Goal: Information Seeking & Learning: Find specific fact

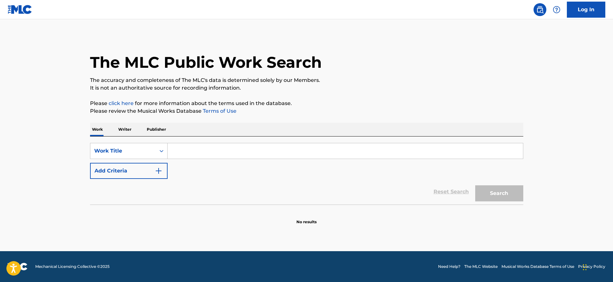
click at [218, 146] on input "Search Form" at bounding box center [346, 150] width 356 height 15
type input "oleo"
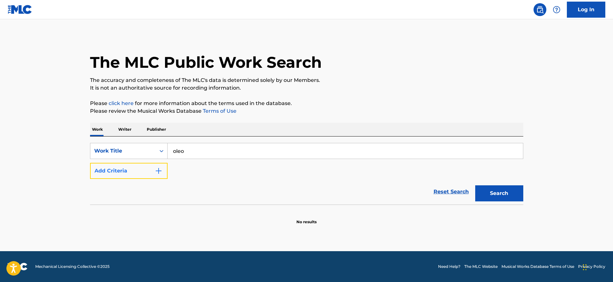
click at [155, 169] on img "Search Form" at bounding box center [159, 171] width 8 height 8
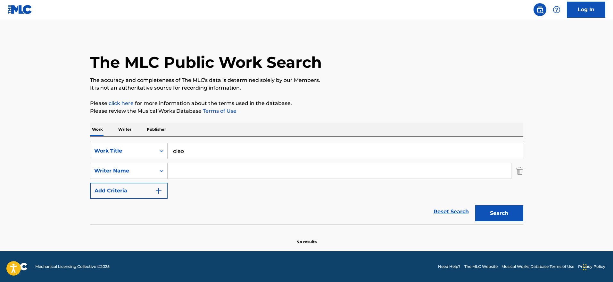
click at [203, 170] on input "Search Form" at bounding box center [340, 170] width 344 height 15
type input "[PERSON_NAME]"
click at [476, 205] on button "Search" at bounding box center [500, 213] width 48 height 16
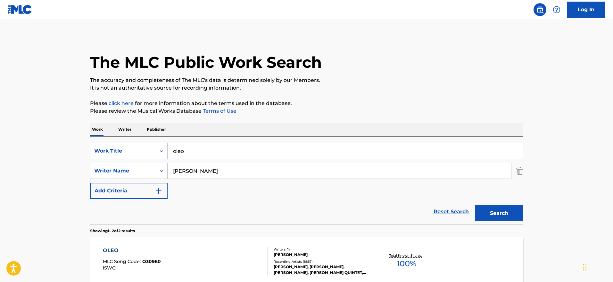
scroll to position [61, 0]
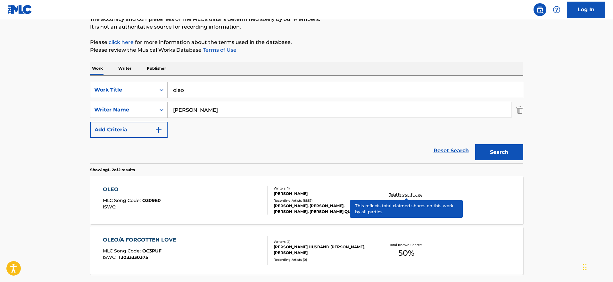
click at [402, 191] on div "Total Known Shares: 100 %" at bounding box center [407, 200] width 72 height 20
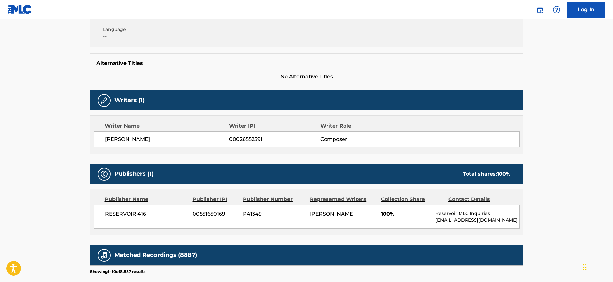
scroll to position [129, 0]
